Goal: Find specific fact

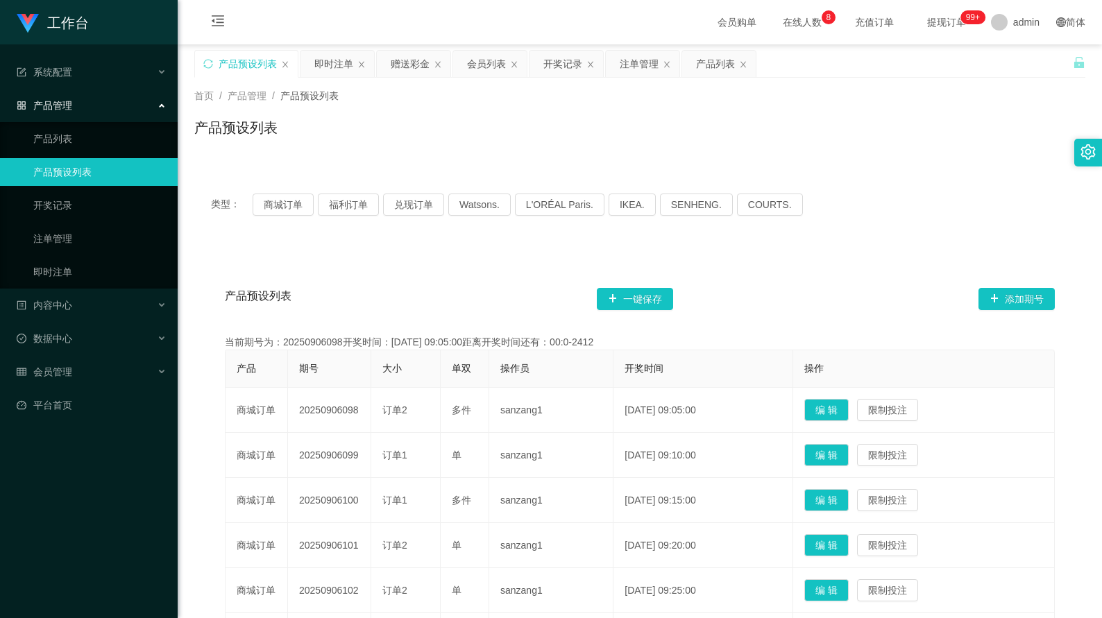
click at [296, 216] on div "类型： 商城订单 福利订单 兑现订单 Watsons. L'ORÉAL Paris. IKEA. [GEOGRAPHIC_DATA]. COURTS." at bounding box center [639, 204] width 891 height 55
click at [292, 203] on button "商城订单" at bounding box center [282, 205] width 61 height 22
click at [348, 202] on button "福利订单" at bounding box center [348, 205] width 61 height 22
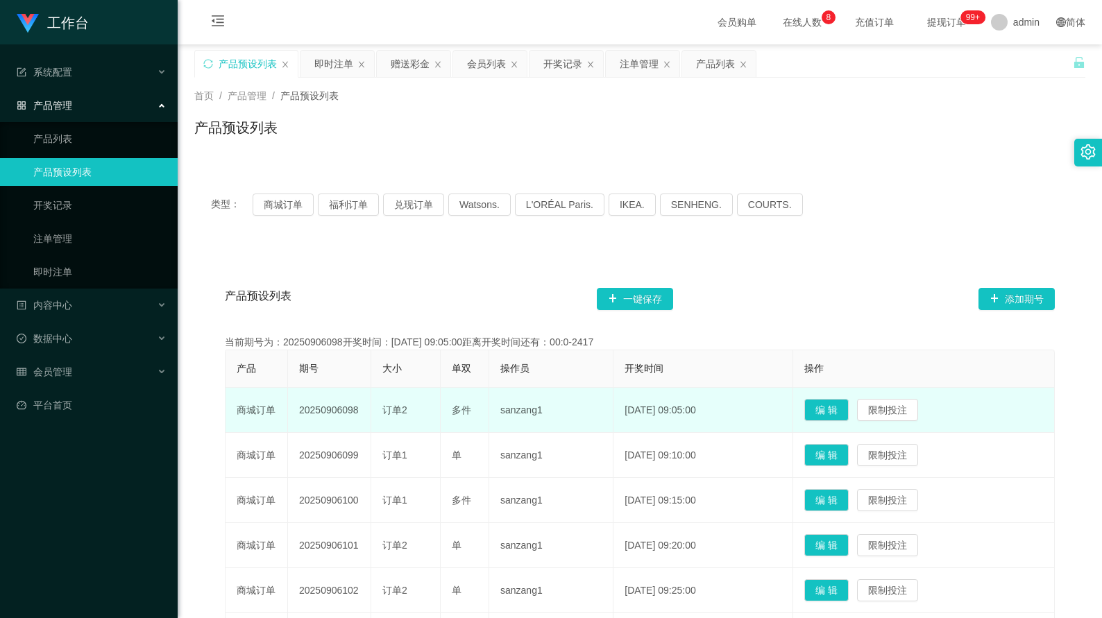
drag, startPoint x: 363, startPoint y: 413, endPoint x: 299, endPoint y: 409, distance: 64.0
click at [299, 409] on td "20250906098" at bounding box center [329, 410] width 83 height 45
copy td "20250906098"
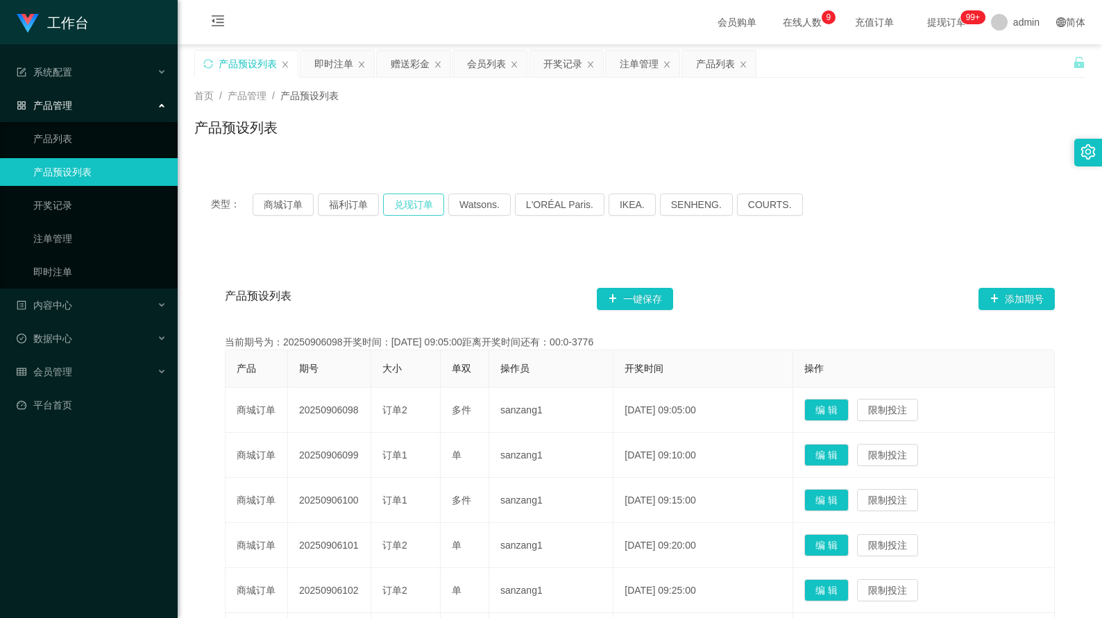
click at [406, 200] on button "兑现订单" at bounding box center [413, 205] width 61 height 22
click at [426, 207] on button "兑现订单" at bounding box center [413, 205] width 61 height 22
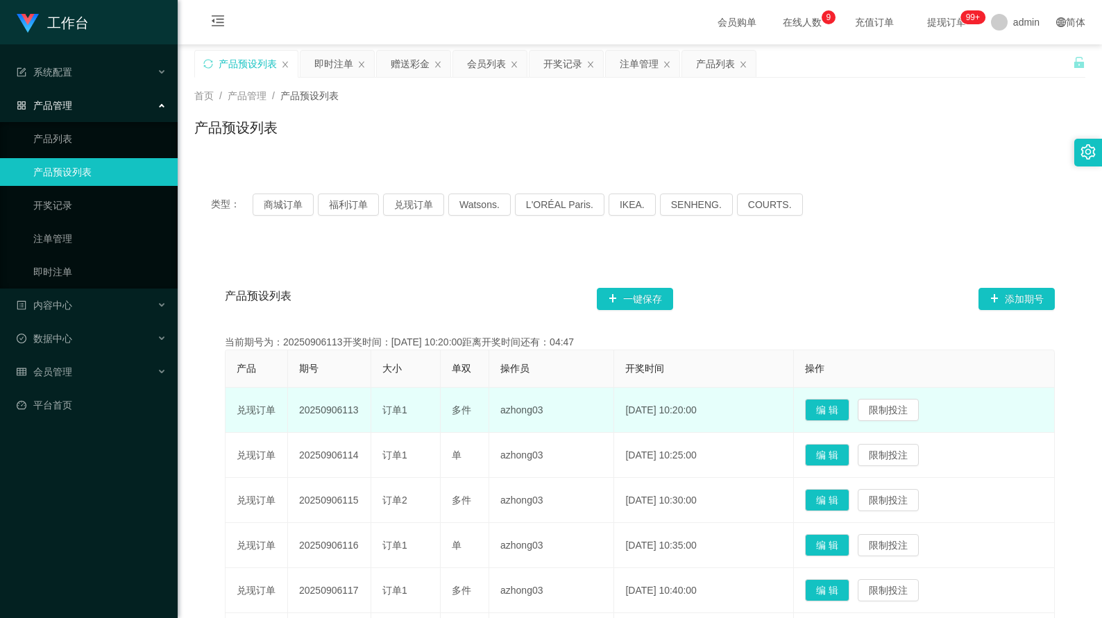
drag, startPoint x: 357, startPoint y: 409, endPoint x: 300, endPoint y: 414, distance: 57.8
click at [300, 414] on td "20250906113" at bounding box center [329, 410] width 83 height 45
copy td "20250906113"
